Goal: Navigation & Orientation: Go to known website

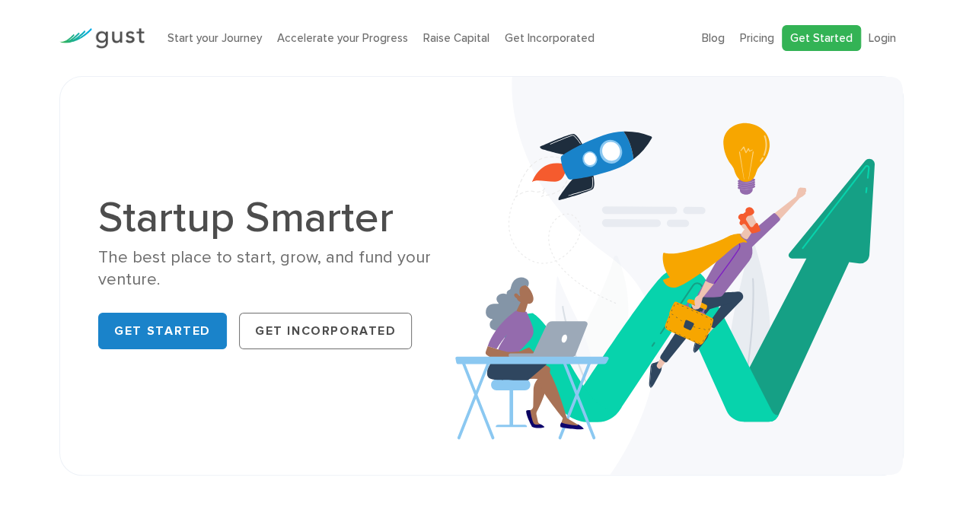
click at [802, 32] on link "Get Started" at bounding box center [821, 38] width 79 height 27
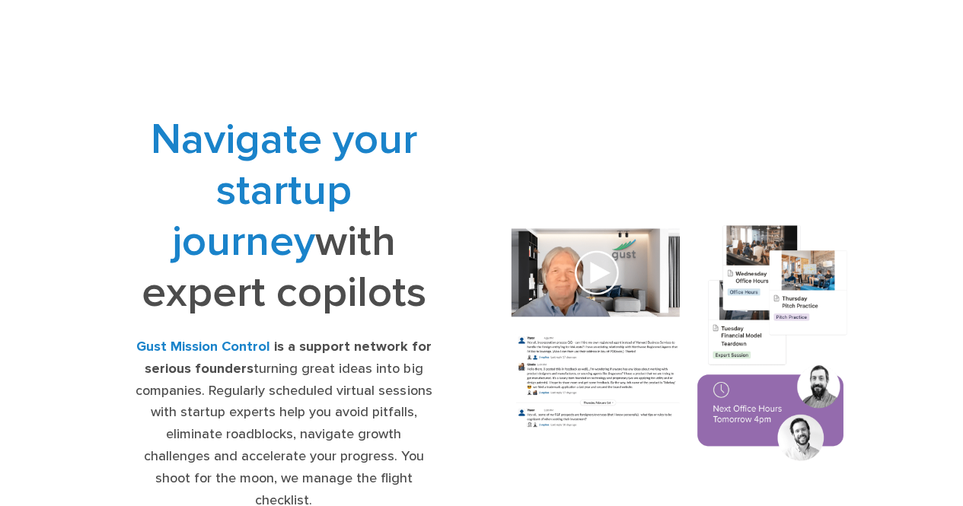
click at [505, 158] on div "Navigate your startup journey with expert copilots Gust Mission Control is a su…" at bounding box center [481, 344] width 791 height 461
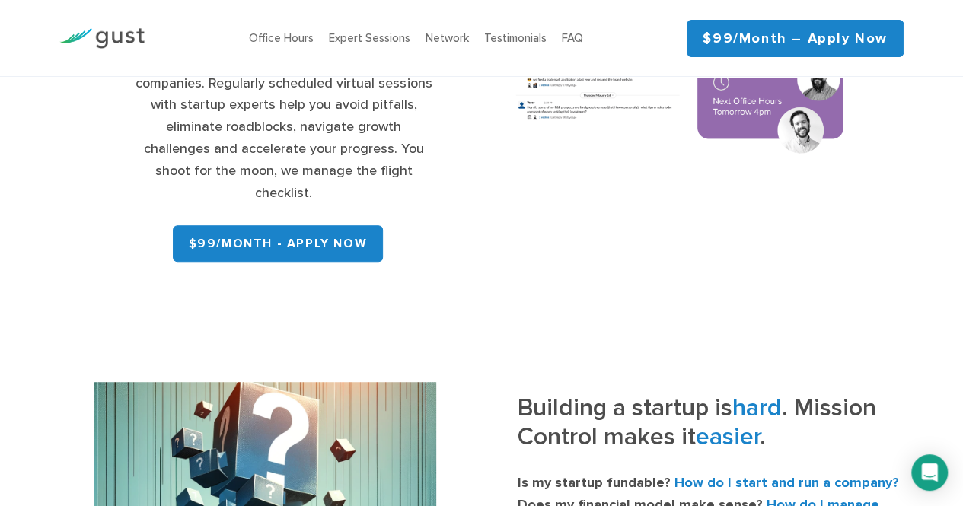
scroll to position [304, 0]
